Goal: Task Accomplishment & Management: Manage account settings

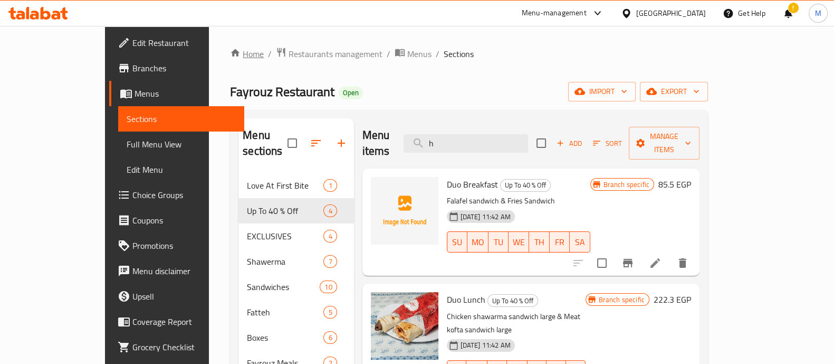
click at [230, 58] on link "Home" at bounding box center [247, 53] width 34 height 13
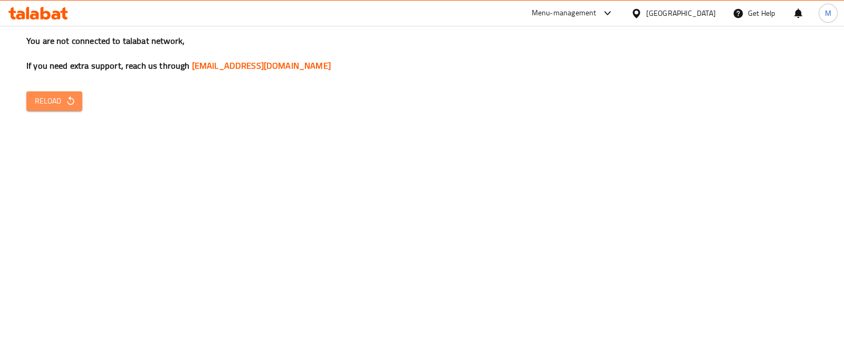
click at [49, 95] on span "Reload" at bounding box center [54, 100] width 39 height 13
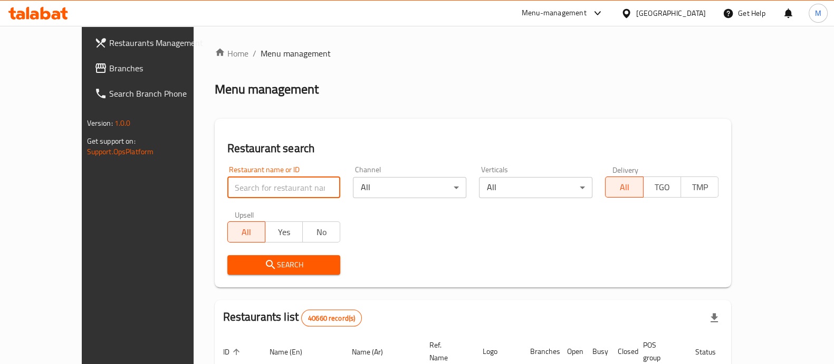
click at [264, 189] on input "search" at bounding box center [283, 187] width 113 height 21
type input "ا"
click button "Search" at bounding box center [283, 265] width 113 height 20
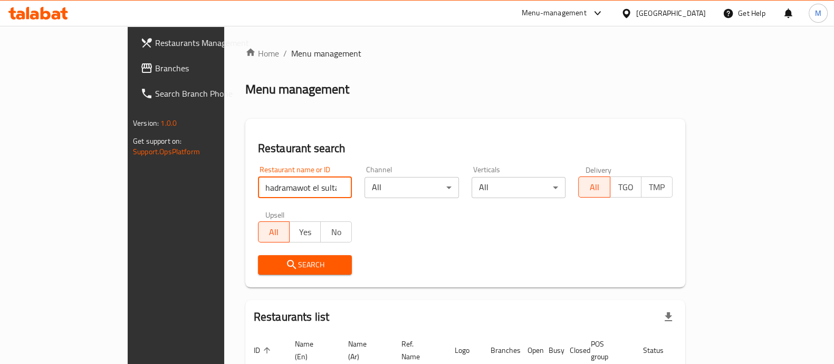
scroll to position [67, 0]
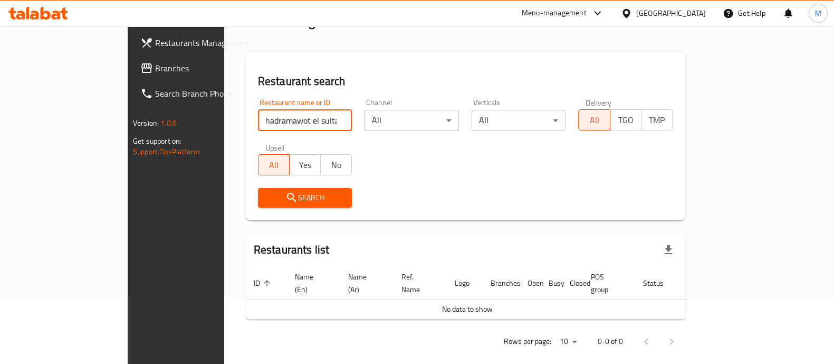
click at [274, 108] on div "Restaurant name or ID hadramawot el sultan Restaurant name or ID" at bounding box center [305, 115] width 94 height 32
click at [278, 120] on input "hadramawot el sultan" at bounding box center [305, 120] width 94 height 21
click button "Search" at bounding box center [305, 198] width 94 height 20
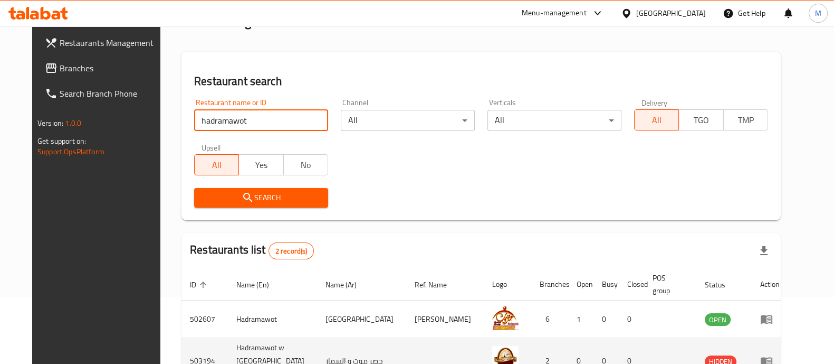
scroll to position [123, 0]
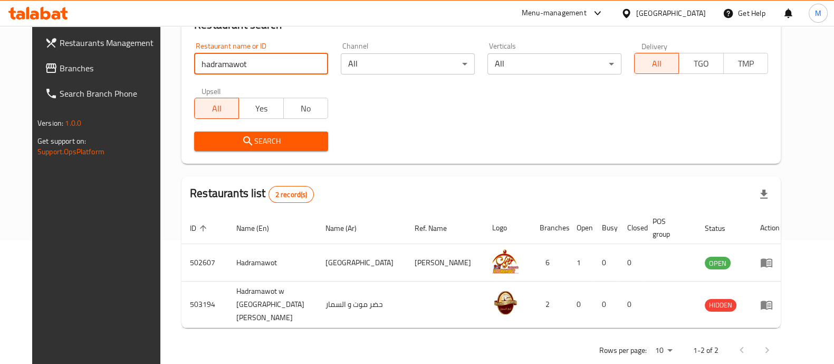
click at [242, 67] on input "hadramawot" at bounding box center [261, 63] width 134 height 21
click button "Search" at bounding box center [261, 141] width 134 height 20
drag, startPoint x: 236, startPoint y: 63, endPoint x: 40, endPoint y: 55, distance: 196.5
click at [40, 55] on div "Restaurants Management Branches Search Branch Phone Version: 1.0.0 Get support …" at bounding box center [417, 143] width 770 height 482
type input "حضرموت السلطان"
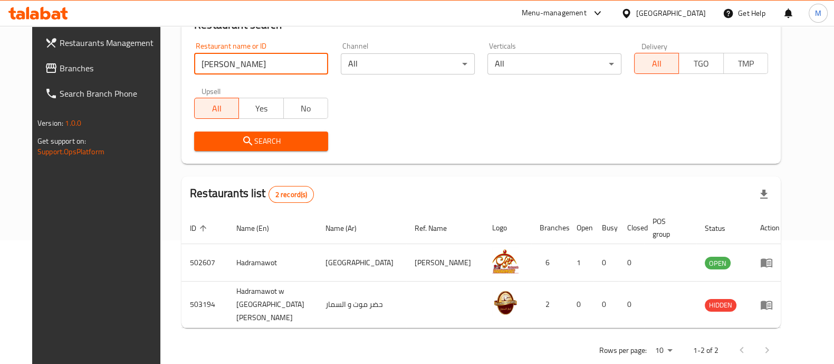
click button "Search" at bounding box center [261, 141] width 134 height 20
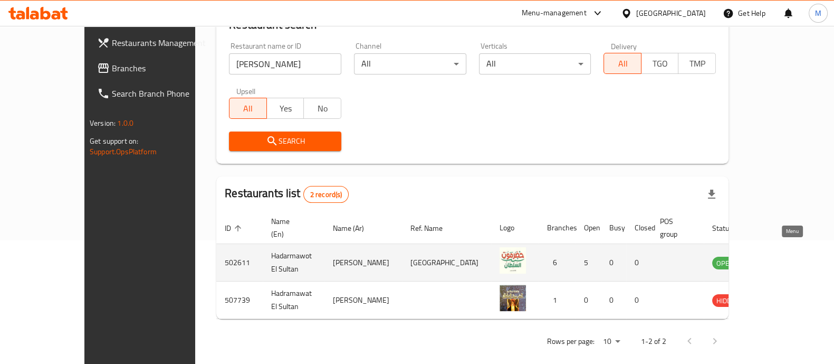
click at [780, 256] on icon "enhanced table" at bounding box center [774, 262] width 13 height 13
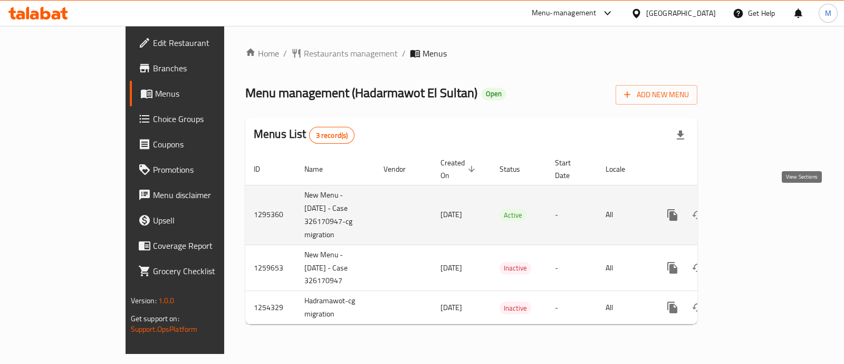
click at [755, 208] on icon "enhanced table" at bounding box center [748, 214] width 13 height 13
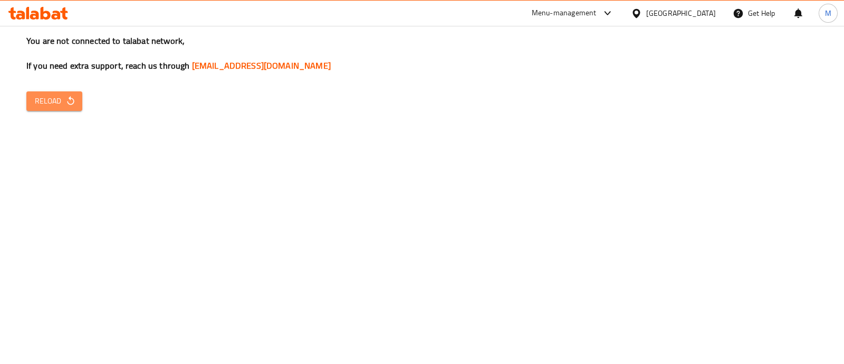
click at [30, 100] on button "Reload" at bounding box center [54, 101] width 56 height 20
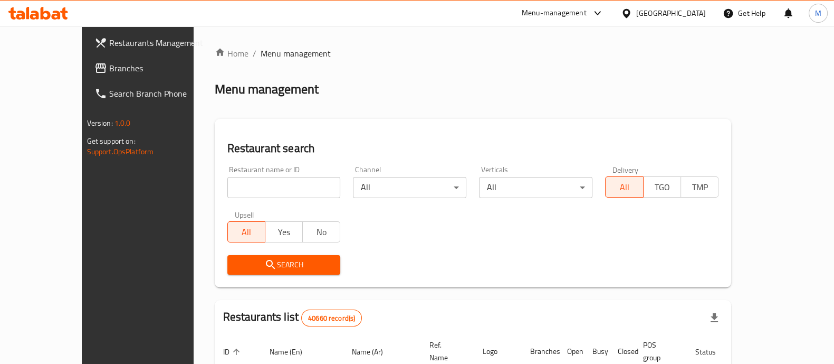
click at [283, 200] on div "Restaurant name or ID Restaurant name or ID" at bounding box center [284, 181] width 126 height 45
click at [279, 193] on input "search" at bounding box center [283, 187] width 113 height 21
click button "Search" at bounding box center [283, 265] width 113 height 20
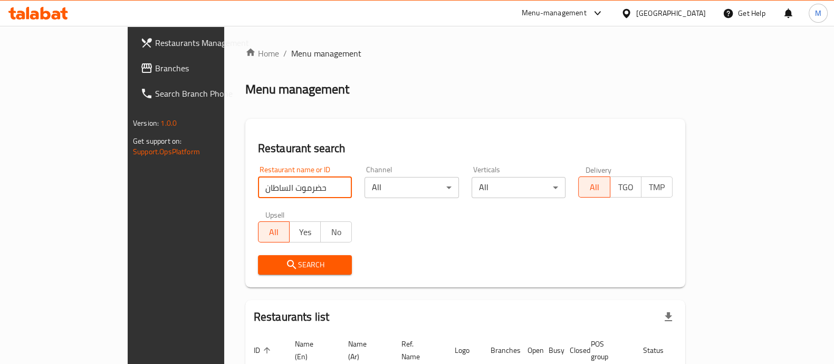
click at [258, 185] on input "حضرموت الساطان" at bounding box center [305, 187] width 94 height 21
type input "حضرموت السلطان"
click button "Search" at bounding box center [305, 265] width 94 height 20
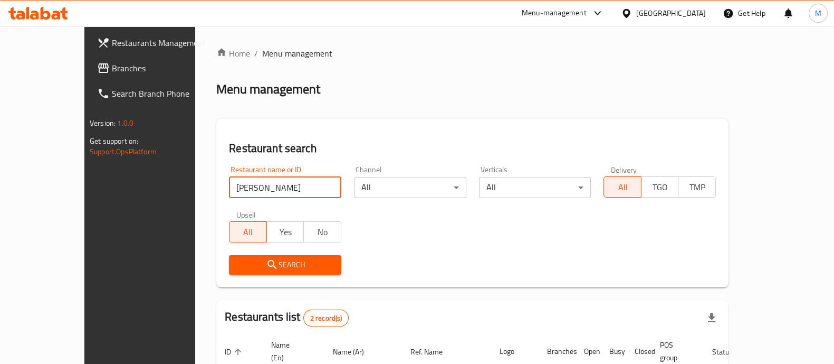
scroll to position [123, 0]
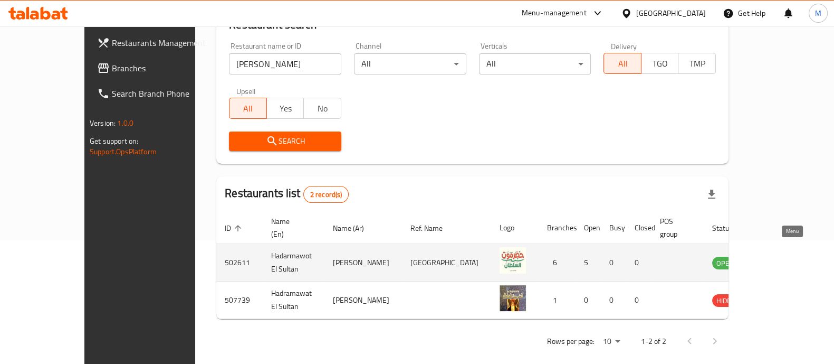
click at [780, 259] on icon "enhanced table" at bounding box center [774, 263] width 12 height 9
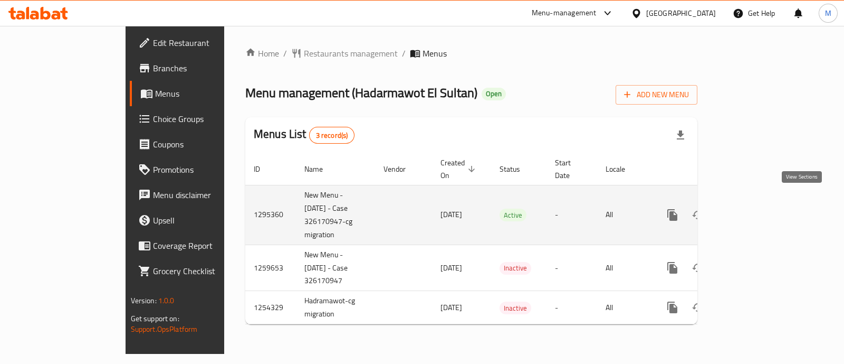
click at [755, 208] on icon "enhanced table" at bounding box center [748, 214] width 13 height 13
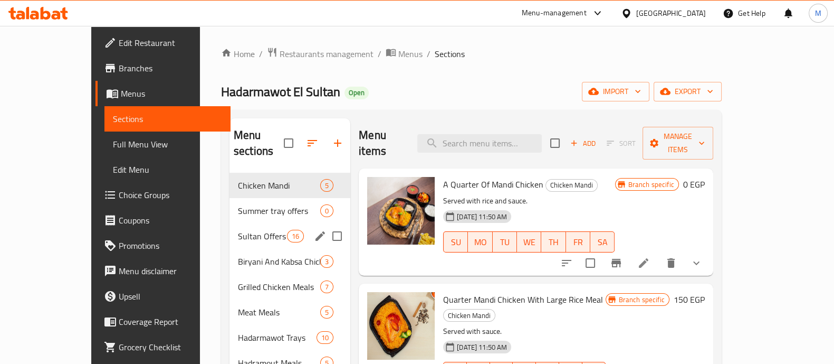
scroll to position [24, 0]
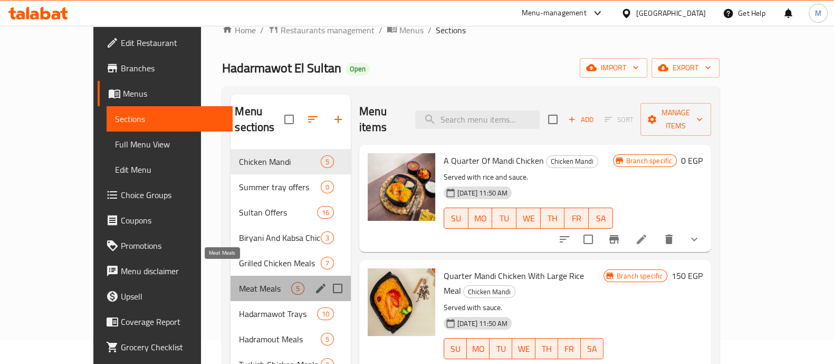
click at [245, 282] on span "Meat Meals" at bounding box center [265, 288] width 52 height 13
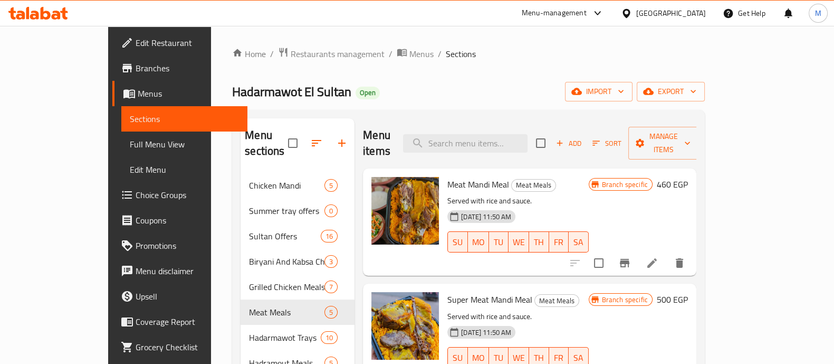
click at [22, 16] on icon at bounding box center [20, 15] width 9 height 9
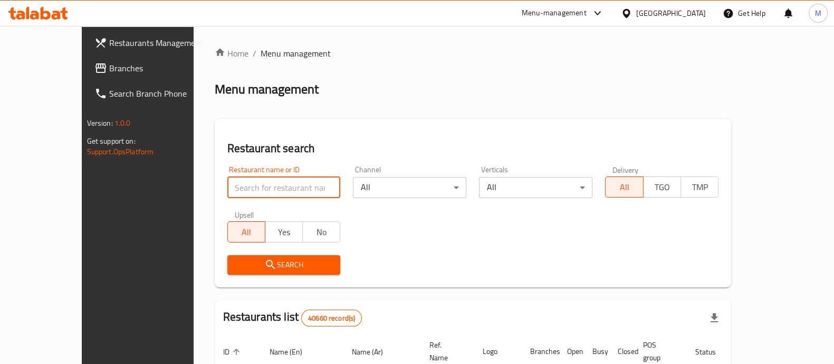
click at [246, 187] on input "search" at bounding box center [283, 187] width 113 height 21
type input "ؤ"
type input "country hills"
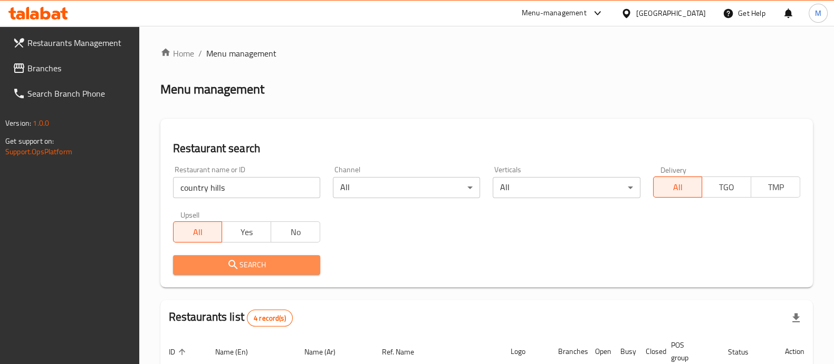
click at [241, 264] on span "Search" at bounding box center [246, 264] width 130 height 13
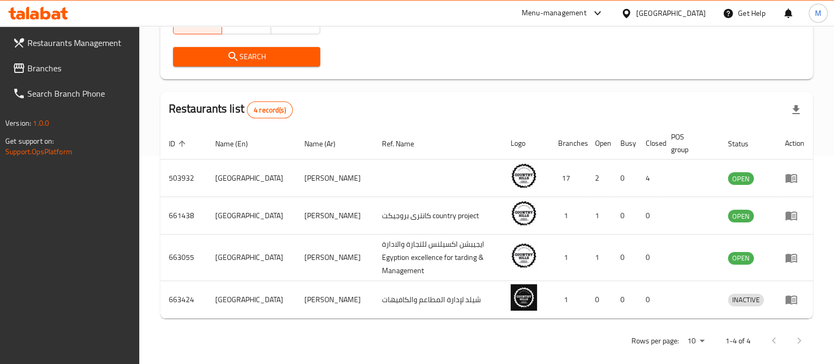
scroll to position [209, 0]
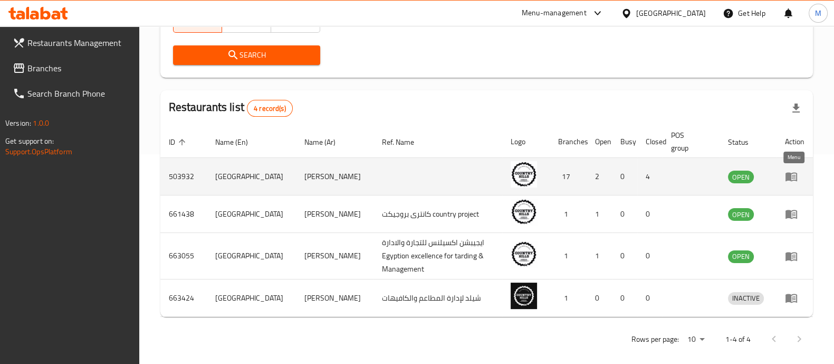
click at [789, 174] on icon "enhanced table" at bounding box center [792, 177] width 12 height 9
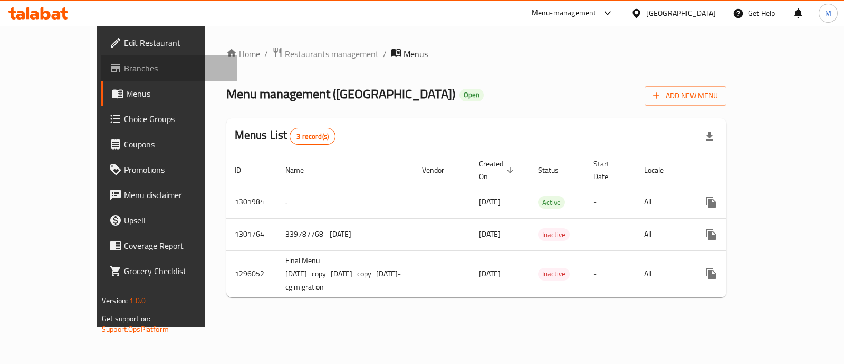
click at [101, 59] on link "Branches" at bounding box center [169, 67] width 137 height 25
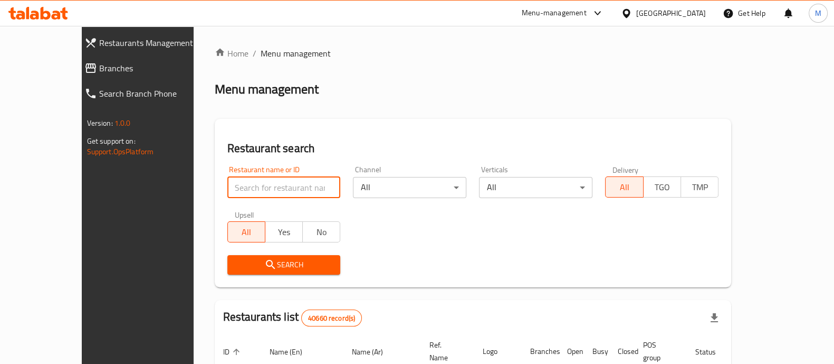
click at [263, 186] on input "search" at bounding box center [283, 187] width 113 height 21
type input "country hills"
click button "Search" at bounding box center [283, 265] width 113 height 20
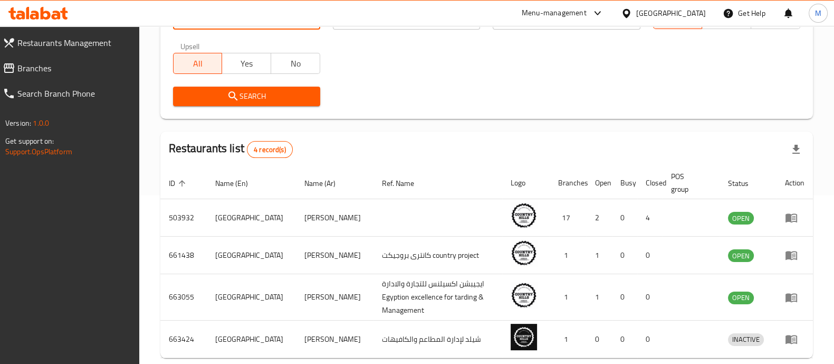
scroll to position [169, 0]
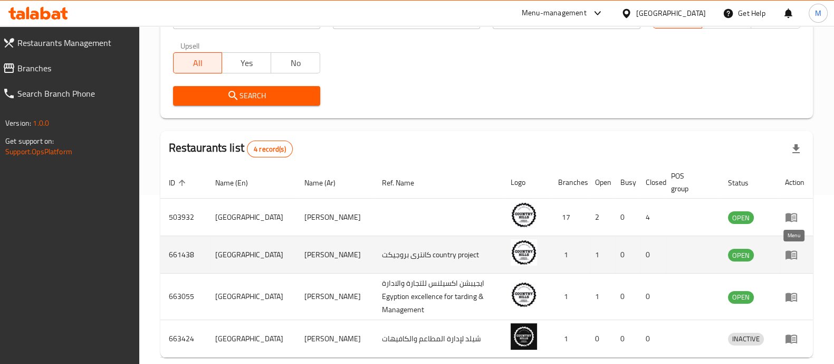
click at [786, 256] on icon "enhanced table" at bounding box center [792, 255] width 12 height 9
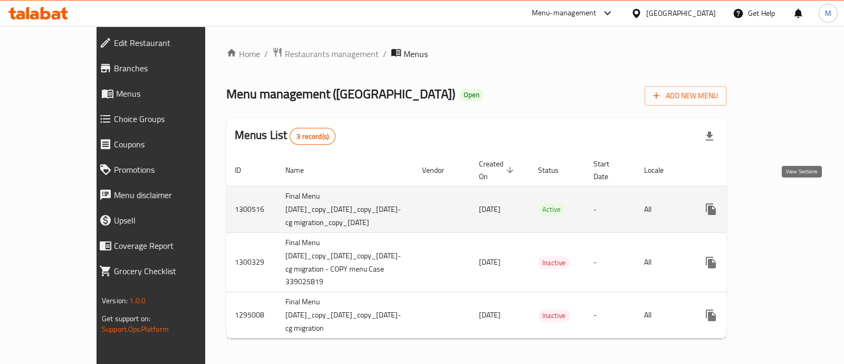
click at [800, 199] on link "enhanced table" at bounding box center [787, 208] width 25 height 25
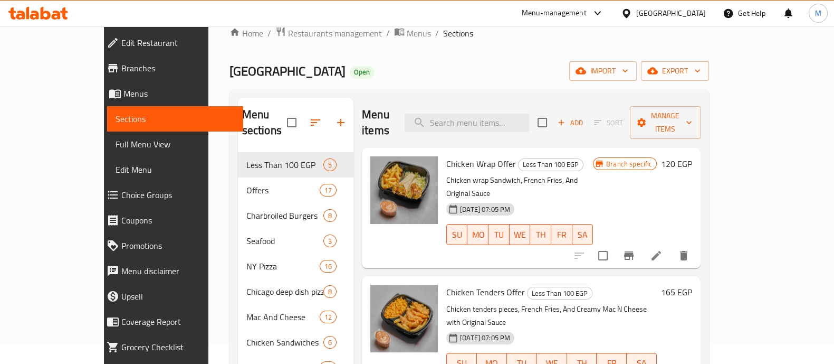
scroll to position [21, 0]
click at [121, 65] on span "Branches" at bounding box center [177, 68] width 113 height 13
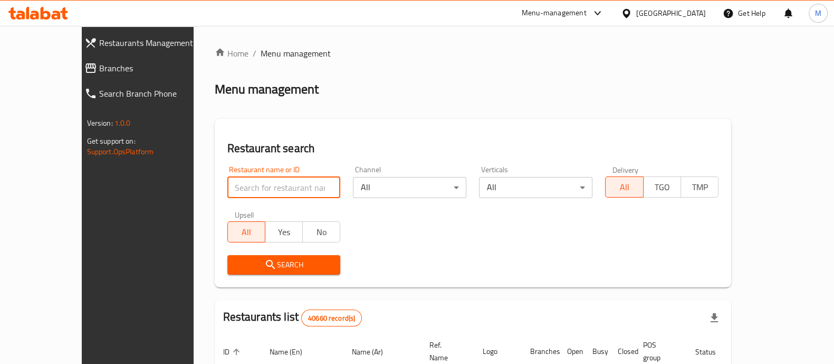
click at [267, 185] on input "search" at bounding box center [283, 187] width 113 height 21
type input "country hills"
click button "Search" at bounding box center [283, 265] width 113 height 20
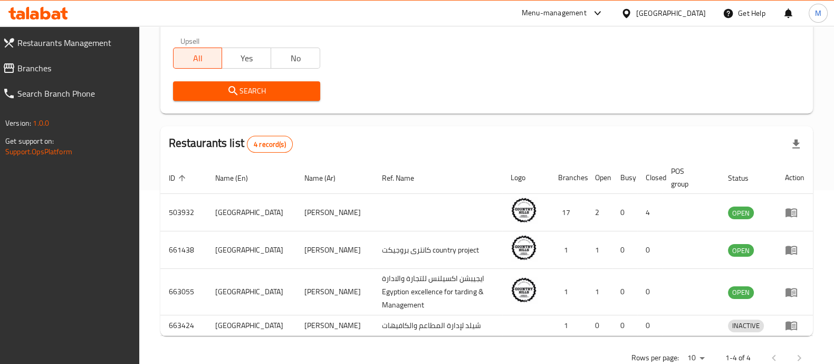
scroll to position [175, 0]
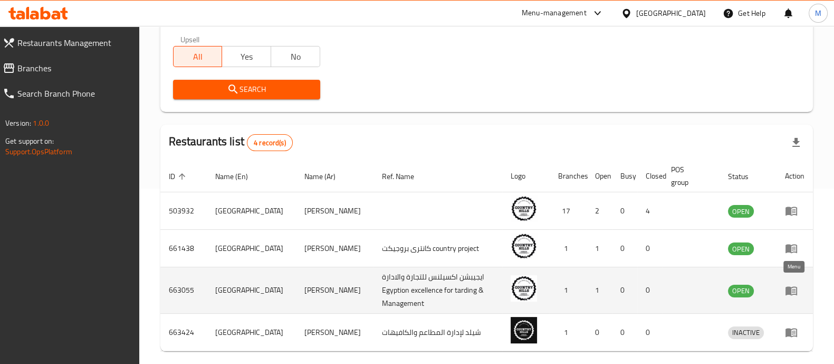
click at [791, 287] on icon "enhanced table" at bounding box center [792, 290] width 12 height 9
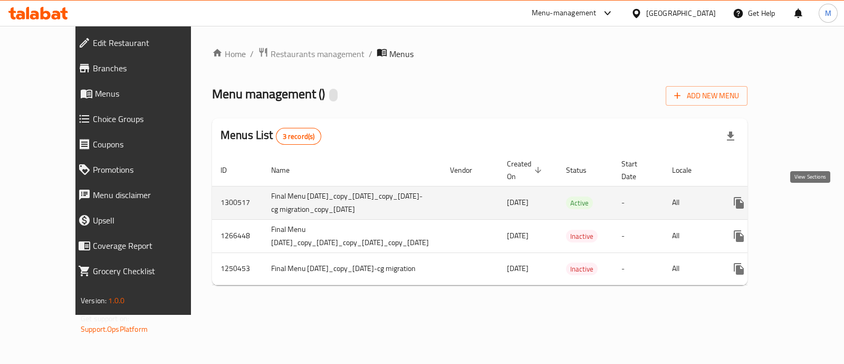
click at [813, 201] on icon "enhanced table" at bounding box center [815, 202] width 13 height 13
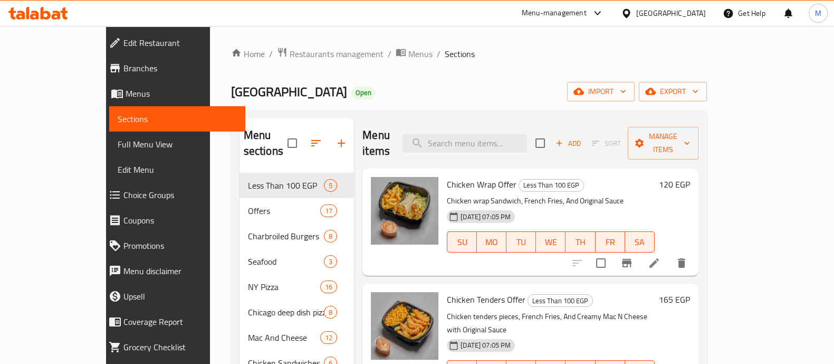
click at [123, 71] on span "Branches" at bounding box center [179, 68] width 113 height 13
